Goal: Task Accomplishment & Management: Complete application form

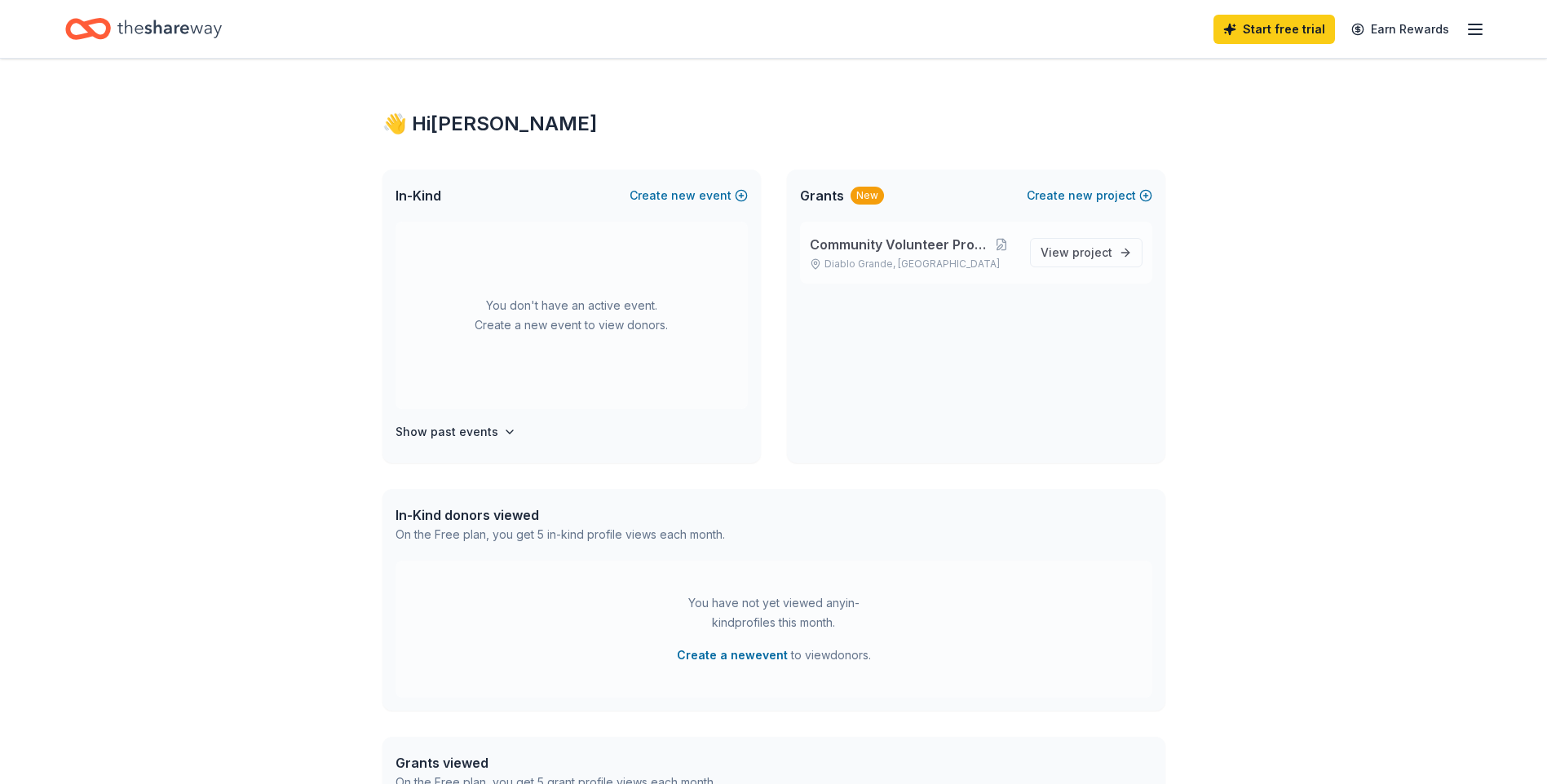
click at [949, 249] on span "Community Volunteer Projects" at bounding box center [899, 245] width 178 height 20
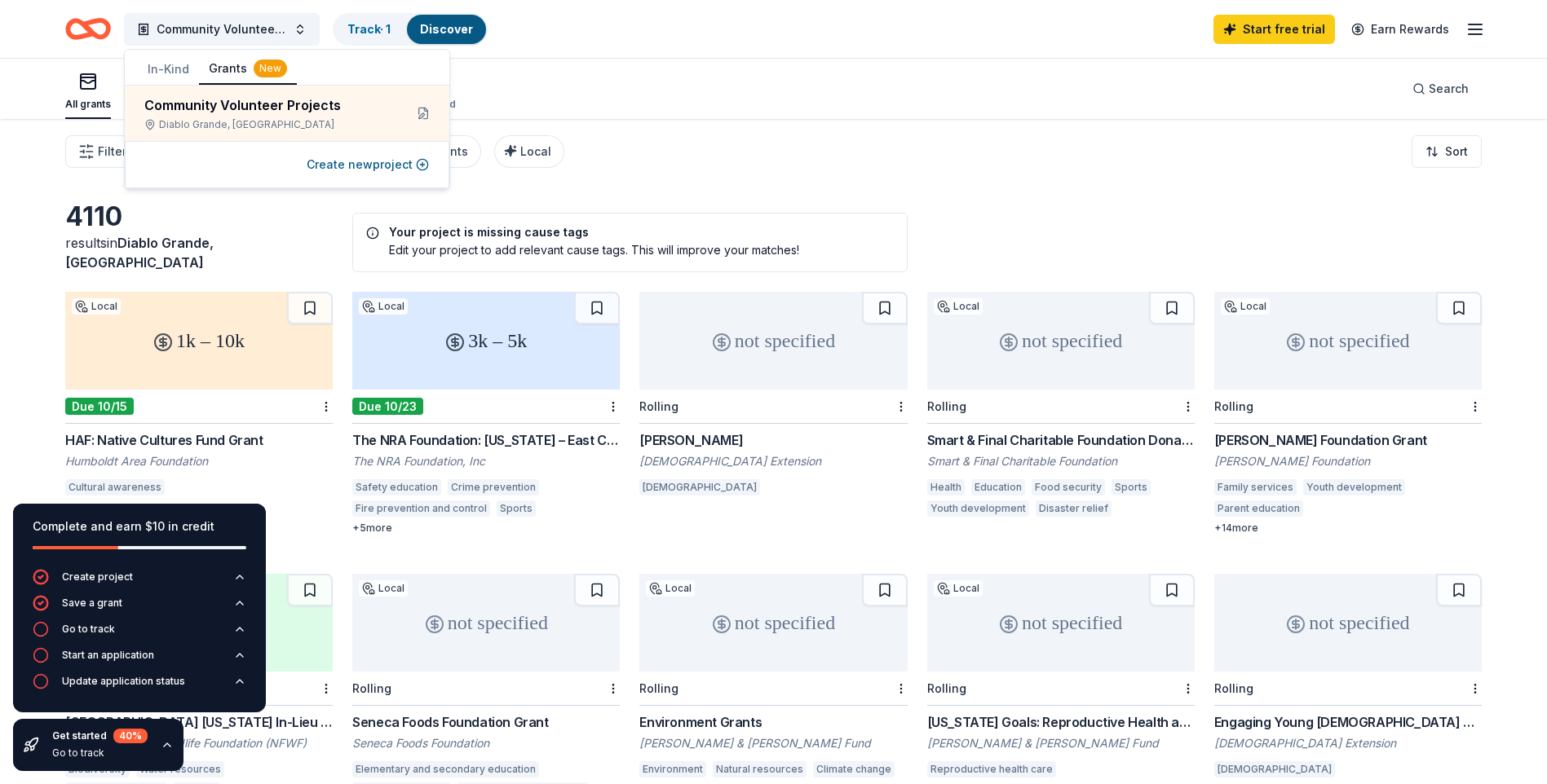
click at [24, 391] on div "4110 results in [GEOGRAPHIC_DATA], [GEOGRAPHIC_DATA] Your project is missing ca…" at bounding box center [774, 534] width 1547 height 828
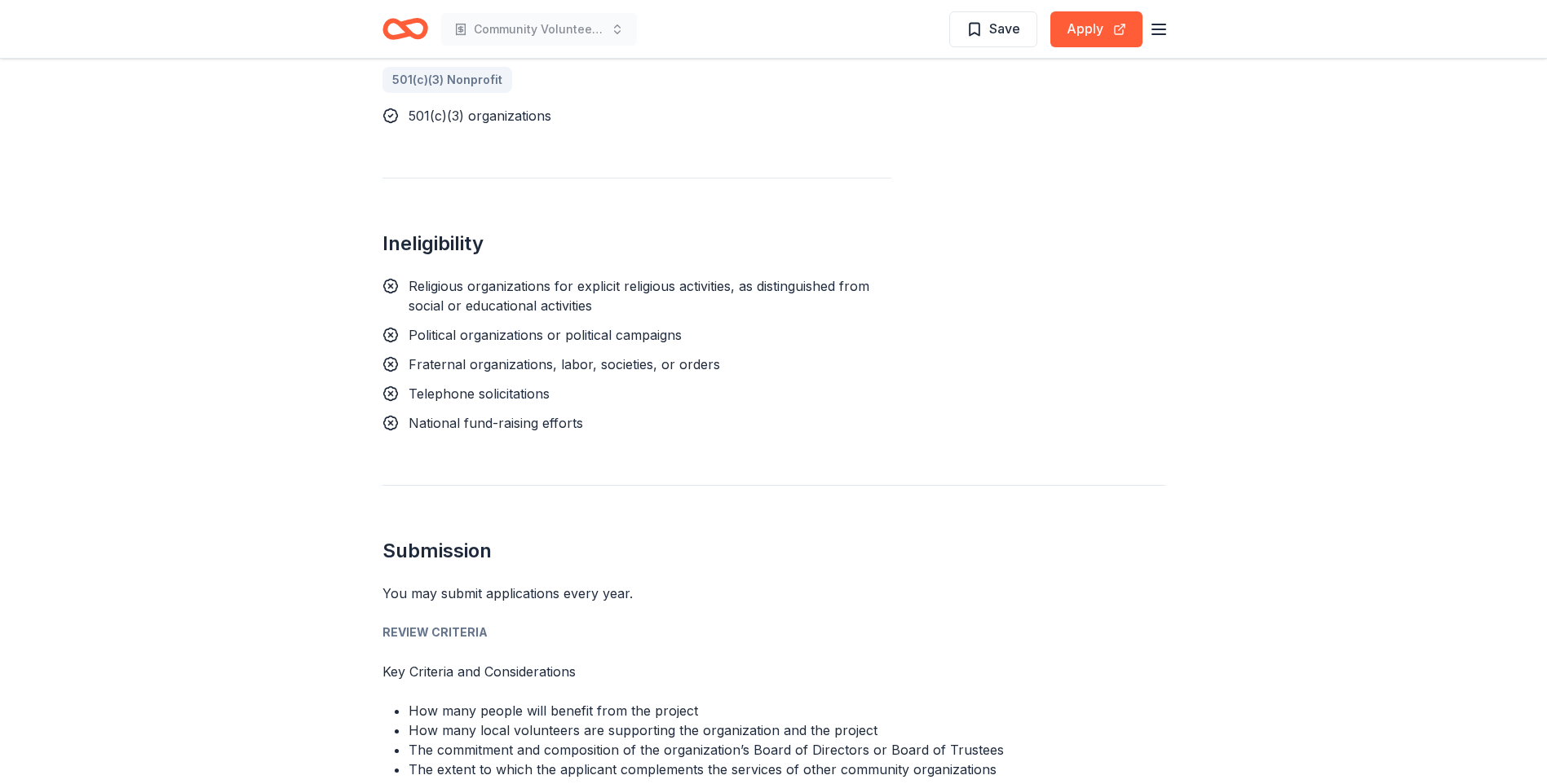
scroll to position [1386, 0]
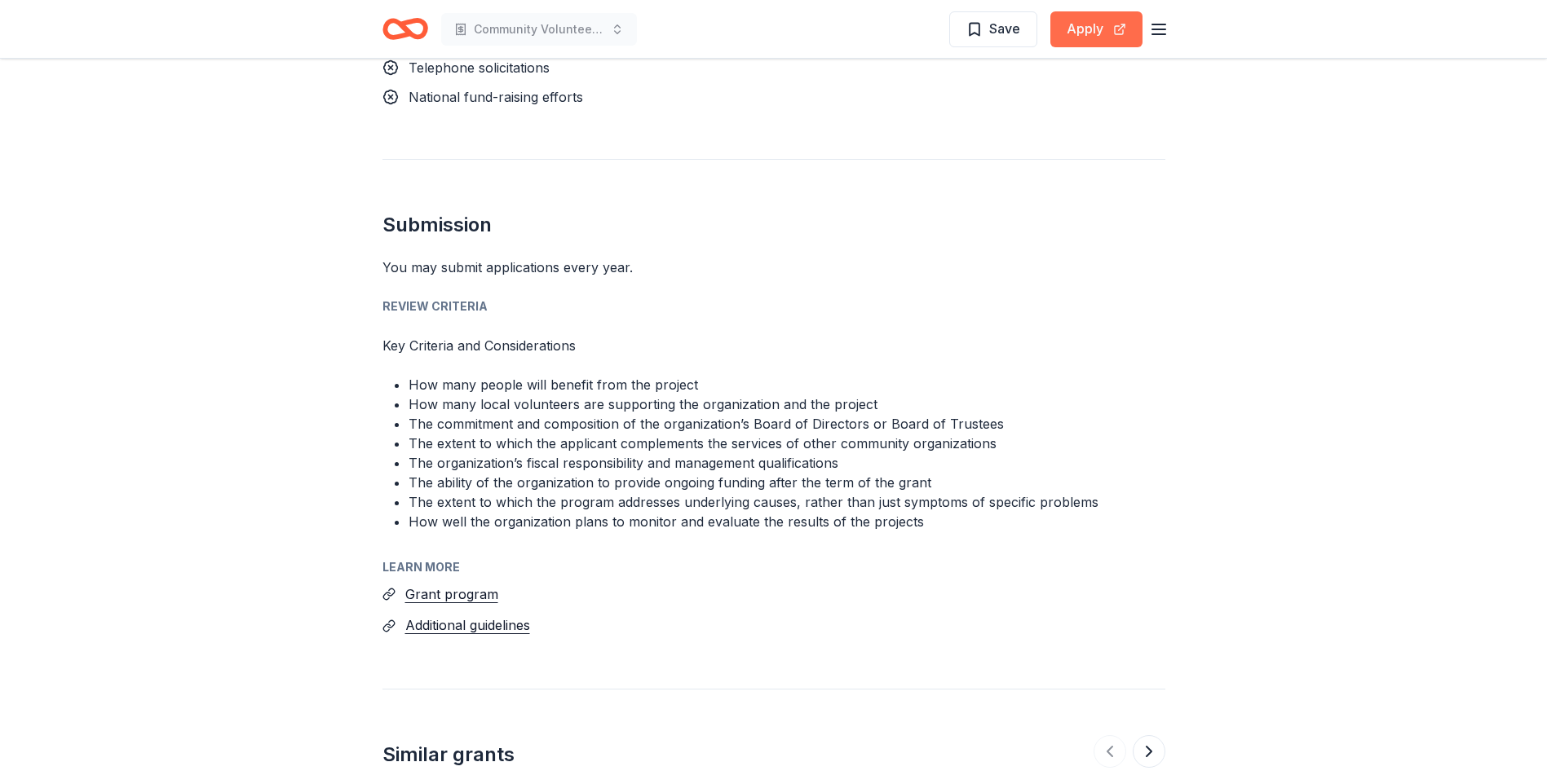
click at [1070, 36] on button "Apply" at bounding box center [1096, 30] width 92 height 36
